Goal: Task Accomplishment & Management: Manage account settings

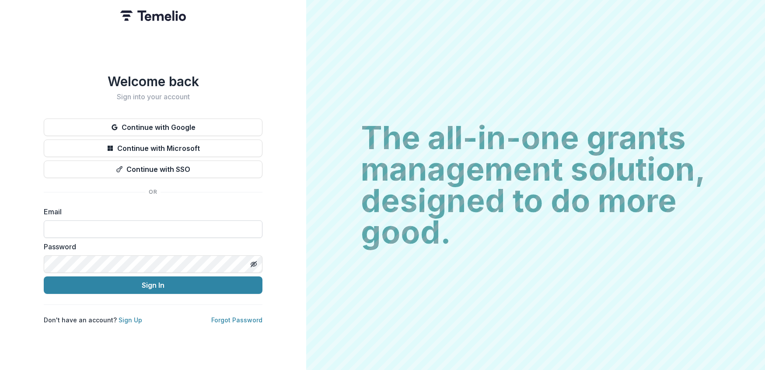
click at [140, 229] on input at bounding box center [153, 228] width 219 height 17
click at [140, 227] on input "**********" at bounding box center [153, 228] width 219 height 17
type input "**********"
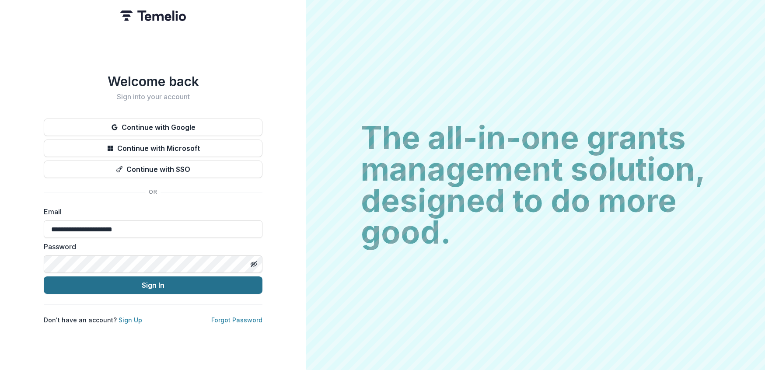
click at [159, 284] on button "Sign In" at bounding box center [153, 284] width 219 height 17
